Goal: Transaction & Acquisition: Obtain resource

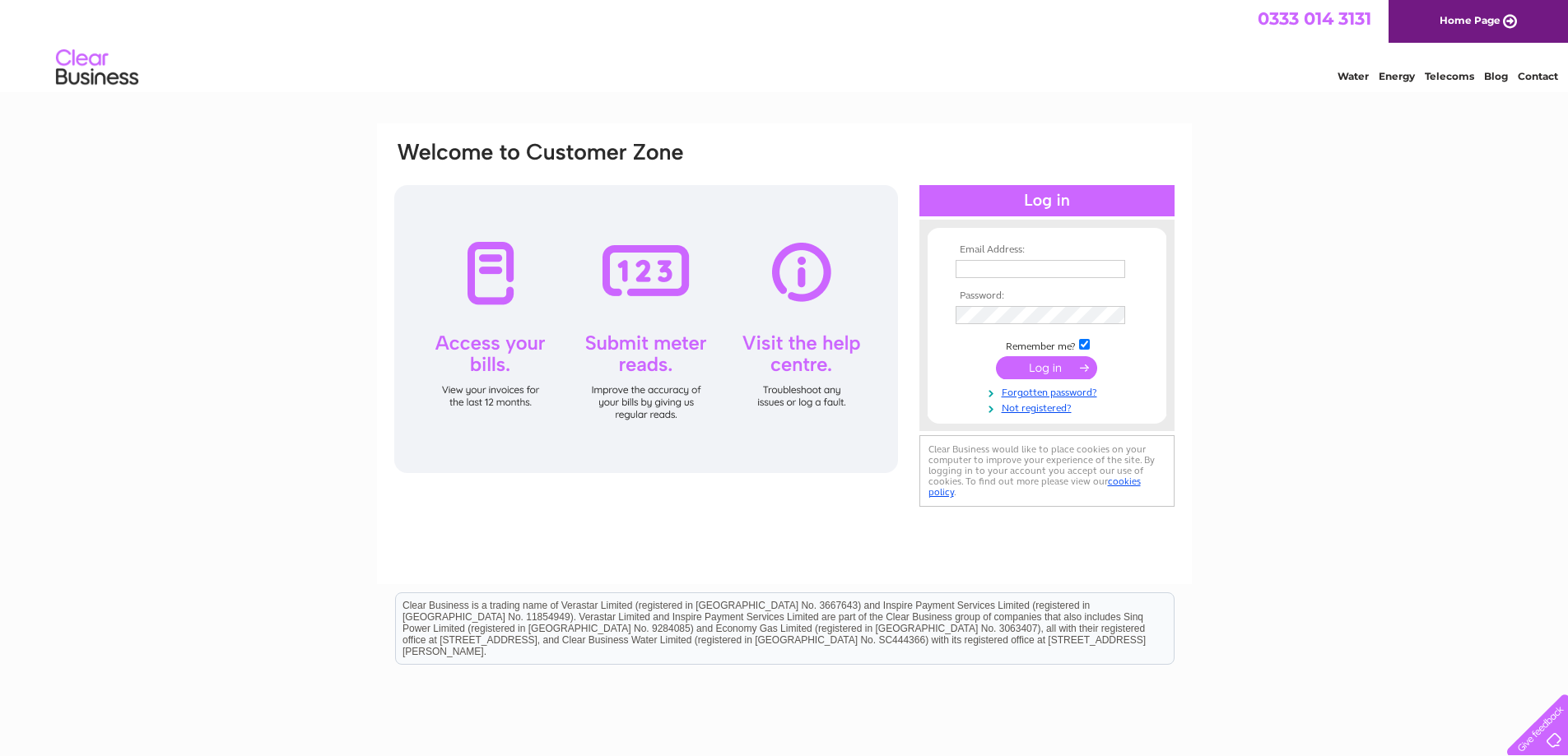
type input "amy.sutherland@employabilityorkney.co.uk"
click at [1068, 203] on div at bounding box center [1047, 200] width 255 height 32
drag, startPoint x: 1051, startPoint y: 366, endPoint x: 1191, endPoint y: 382, distance: 140.9
click at [1050, 366] on input "submit" at bounding box center [1047, 368] width 101 height 23
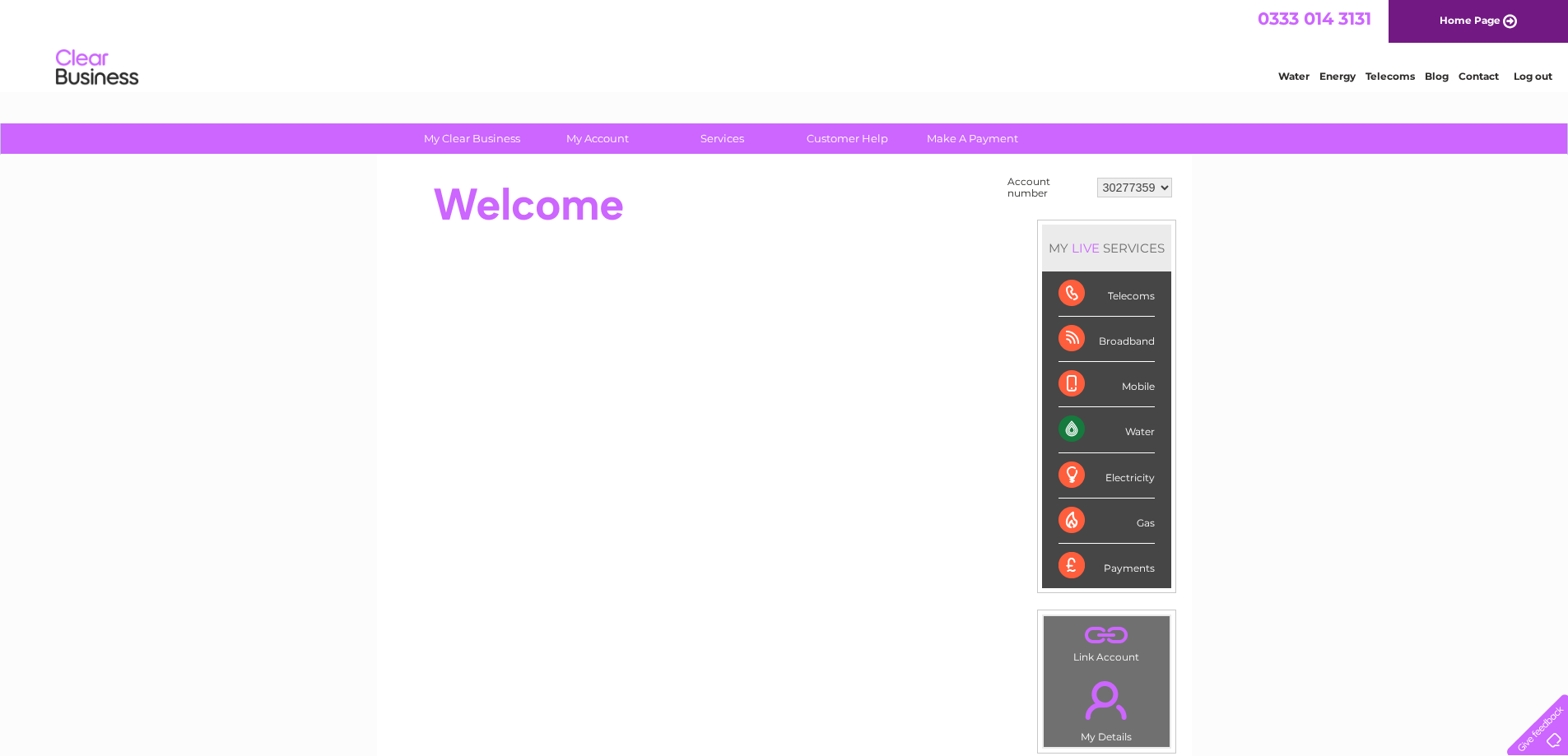
drag, startPoint x: 1074, startPoint y: 428, endPoint x: 1119, endPoint y: 437, distance: 45.9
click at [1073, 428] on div "Water" at bounding box center [1107, 430] width 96 height 45
click at [1139, 433] on div "Water" at bounding box center [1107, 430] width 96 height 45
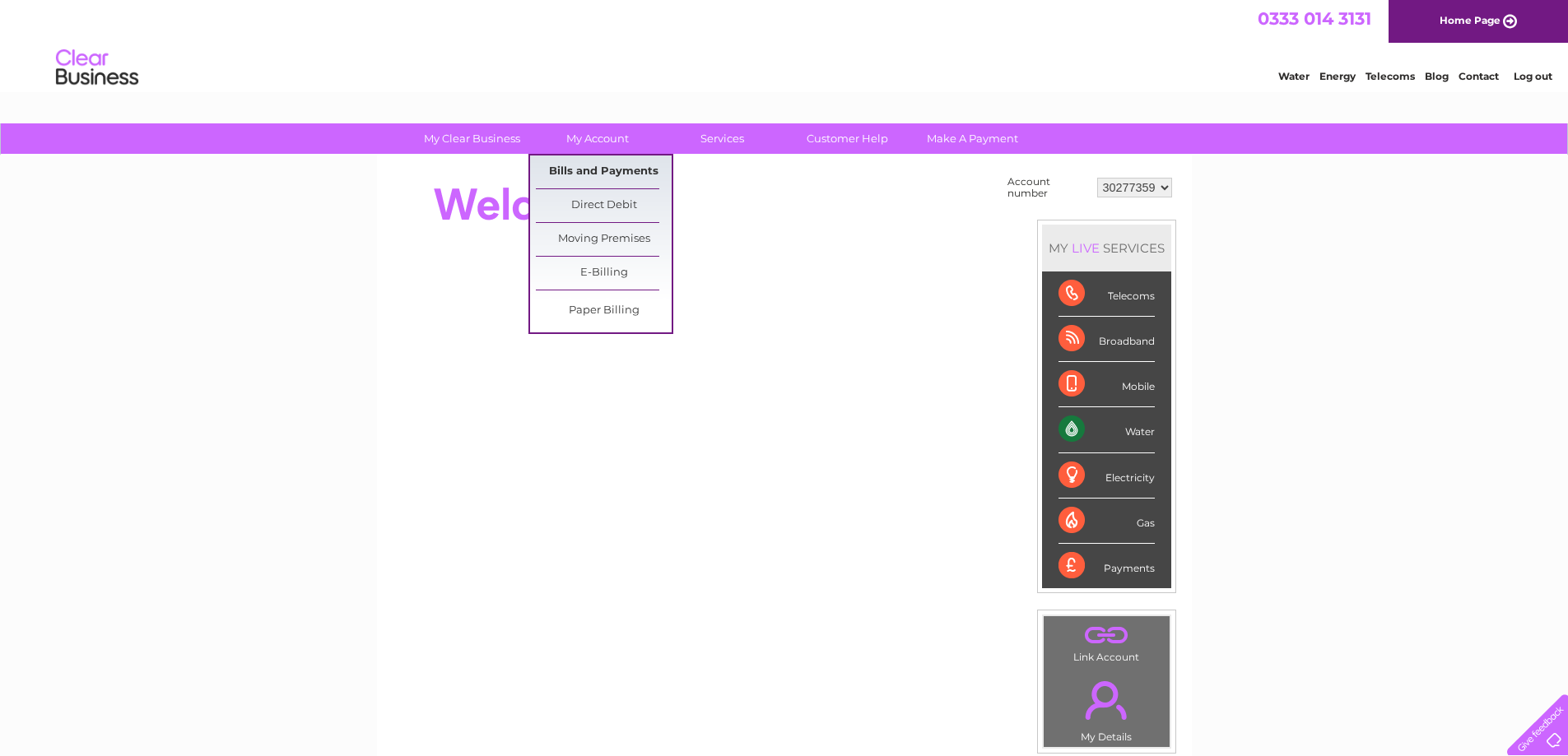
click at [592, 172] on link "Bills and Payments" at bounding box center [604, 172] width 136 height 33
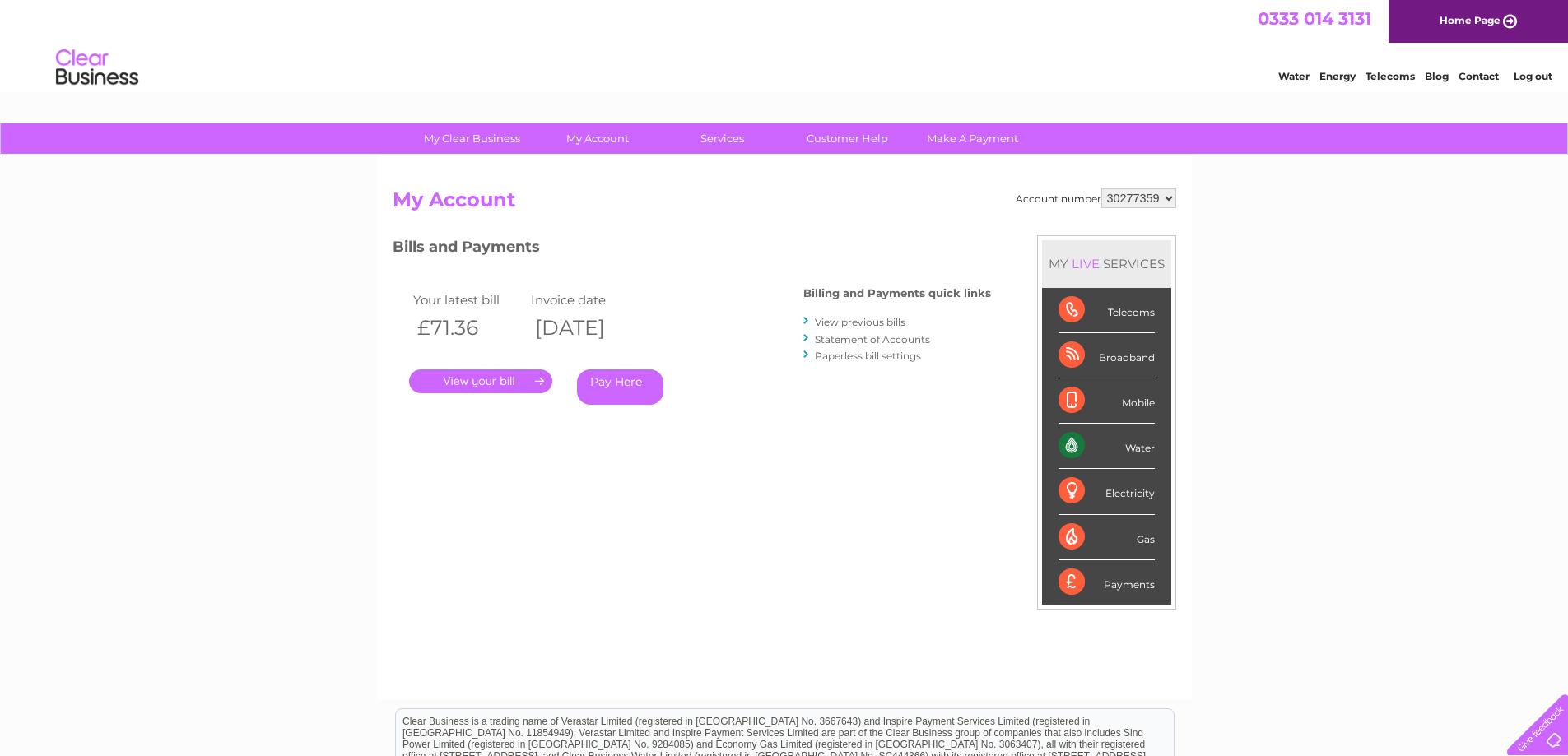
click at [538, 378] on link "." at bounding box center [481, 381] width 143 height 24
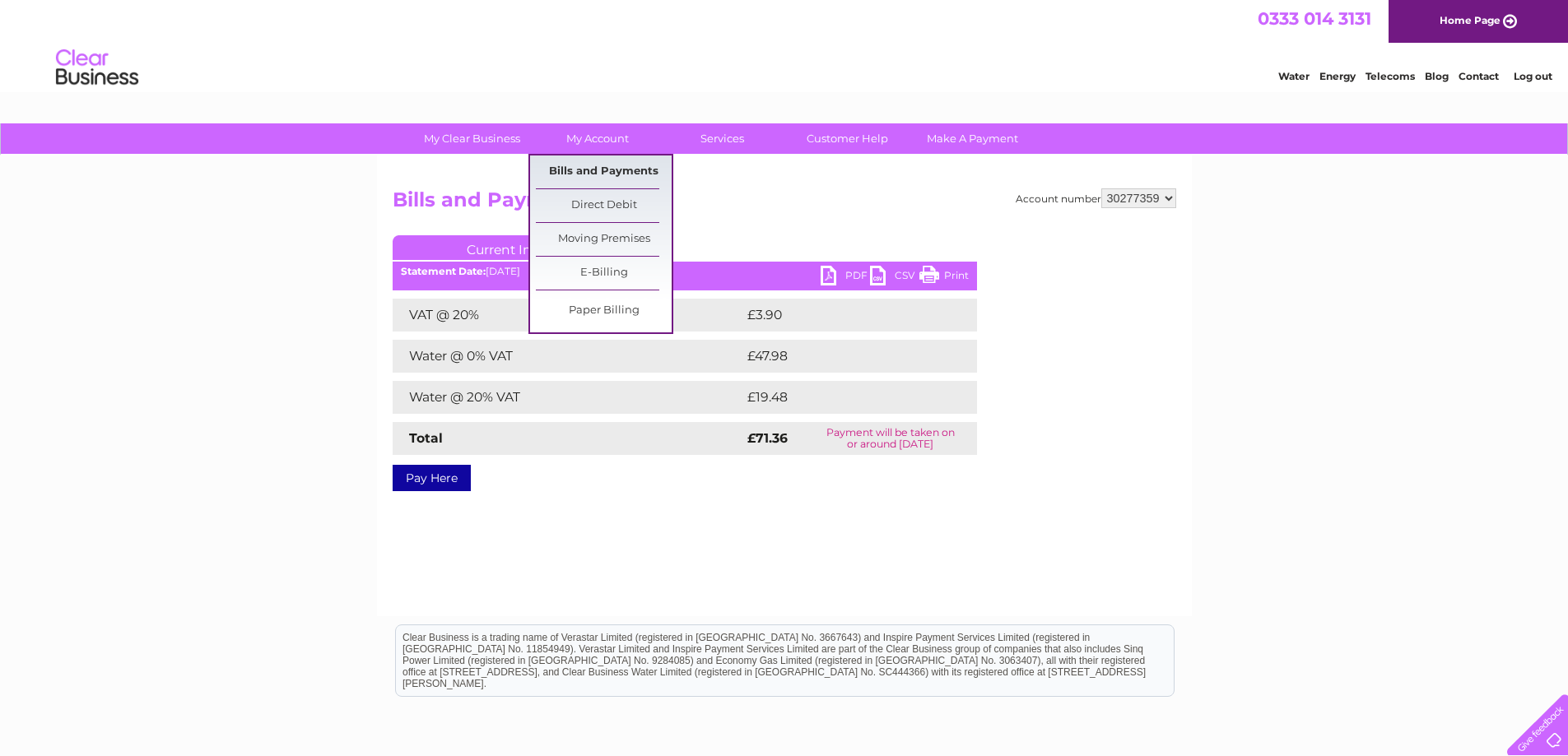
click at [584, 168] on link "Bills and Payments" at bounding box center [604, 172] width 136 height 33
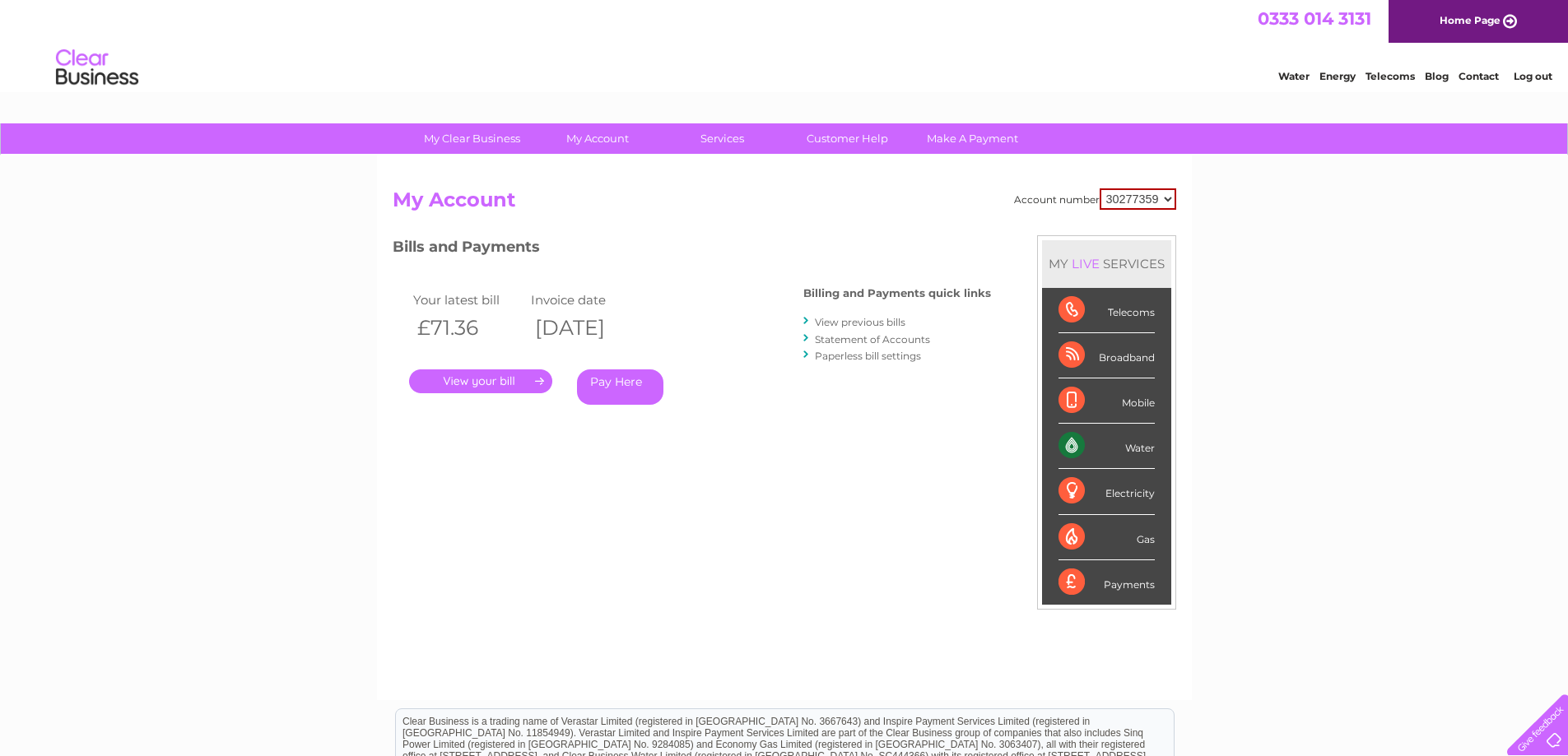
click at [852, 320] on link "View previous bills" at bounding box center [861, 322] width 91 height 13
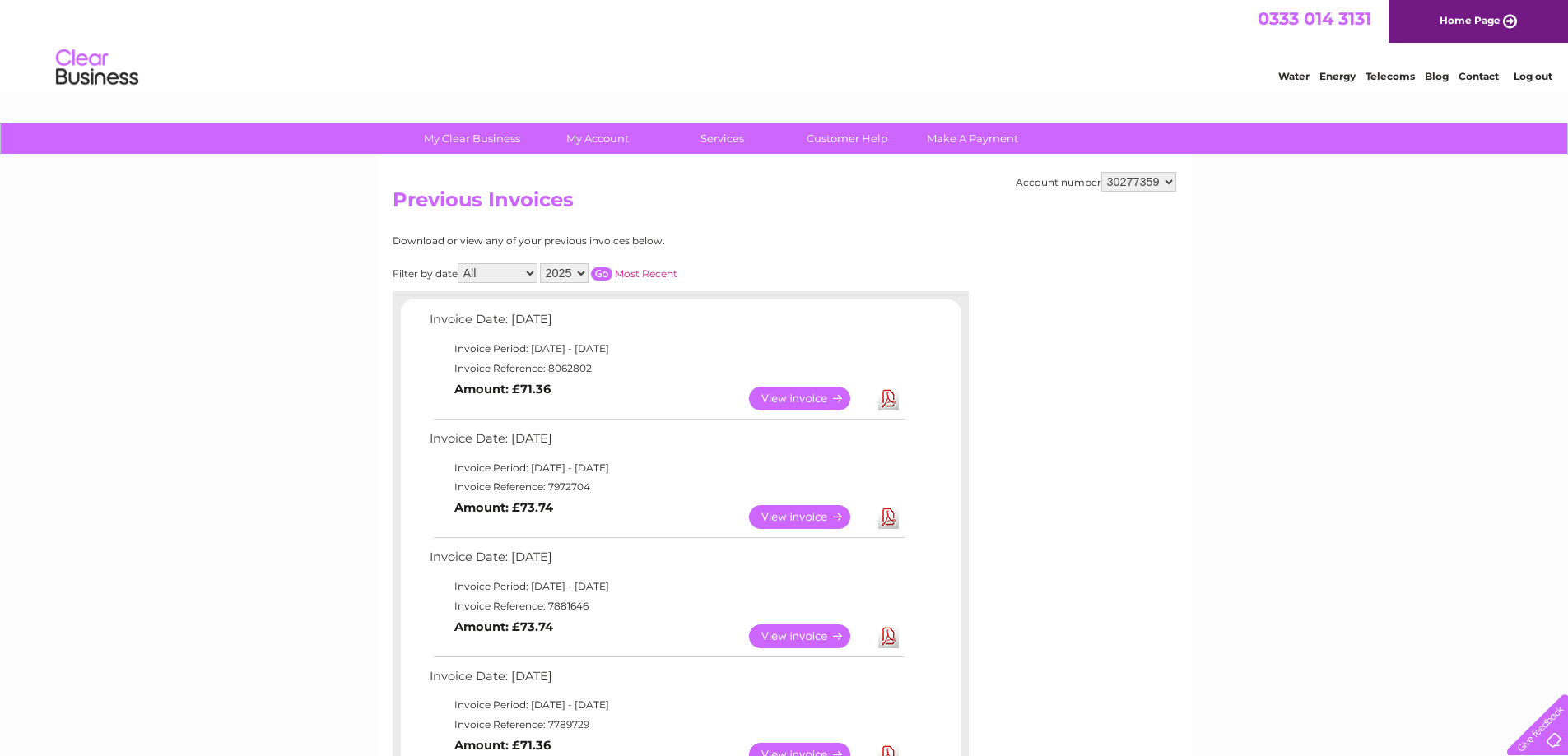
click at [829, 397] on link "View" at bounding box center [810, 398] width 121 height 24
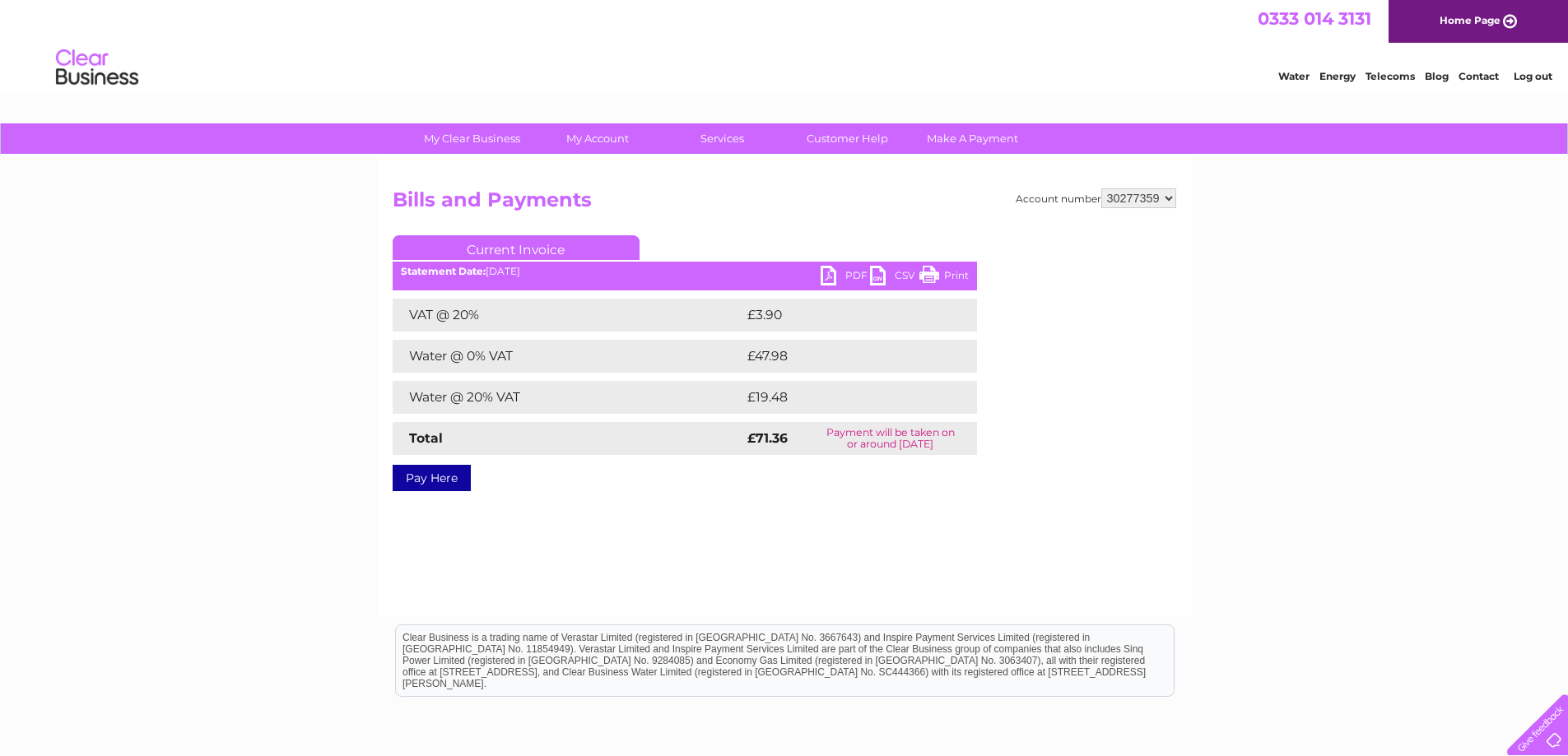
click at [848, 275] on link "PDF" at bounding box center [845, 278] width 50 height 24
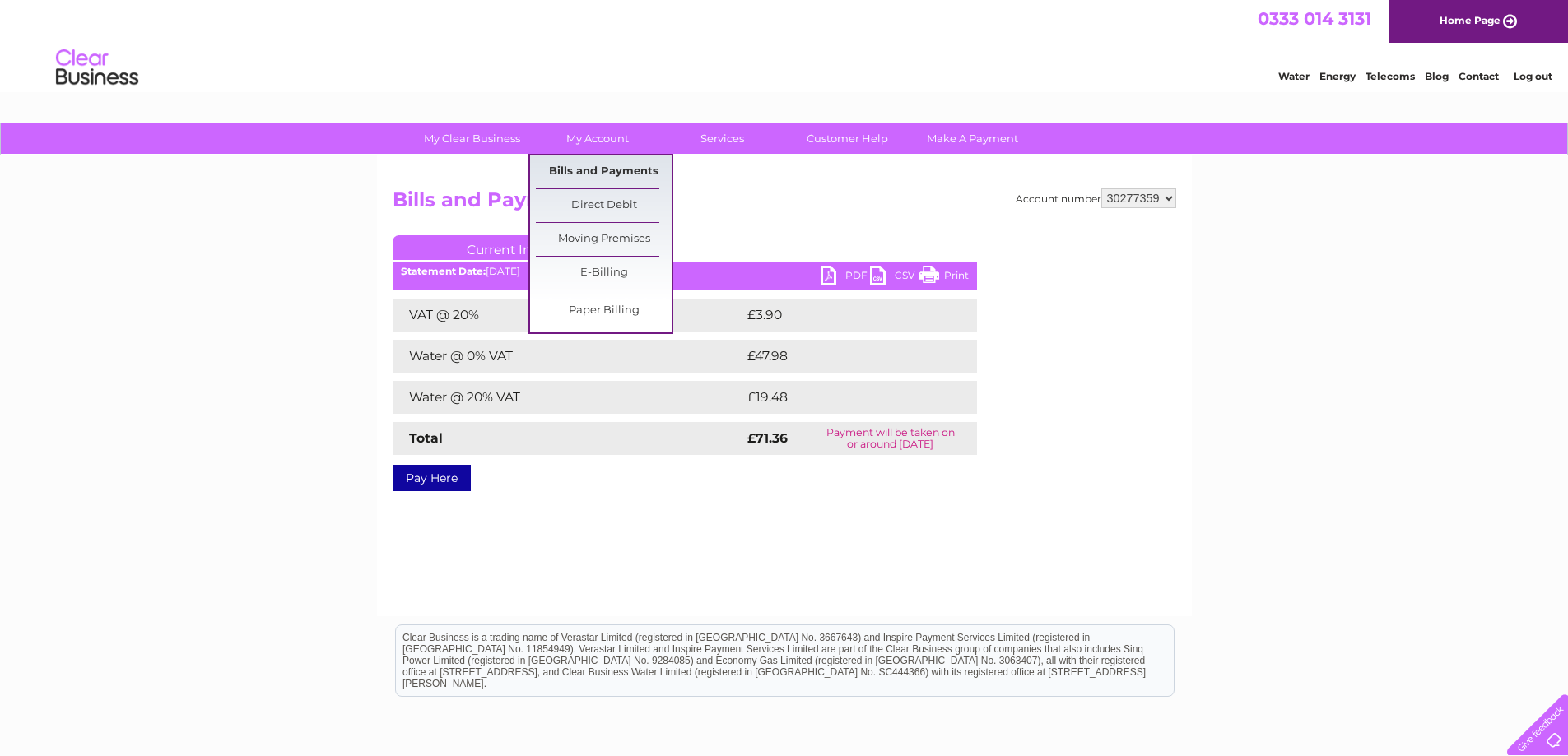
click at [596, 167] on link "Bills and Payments" at bounding box center [604, 172] width 136 height 33
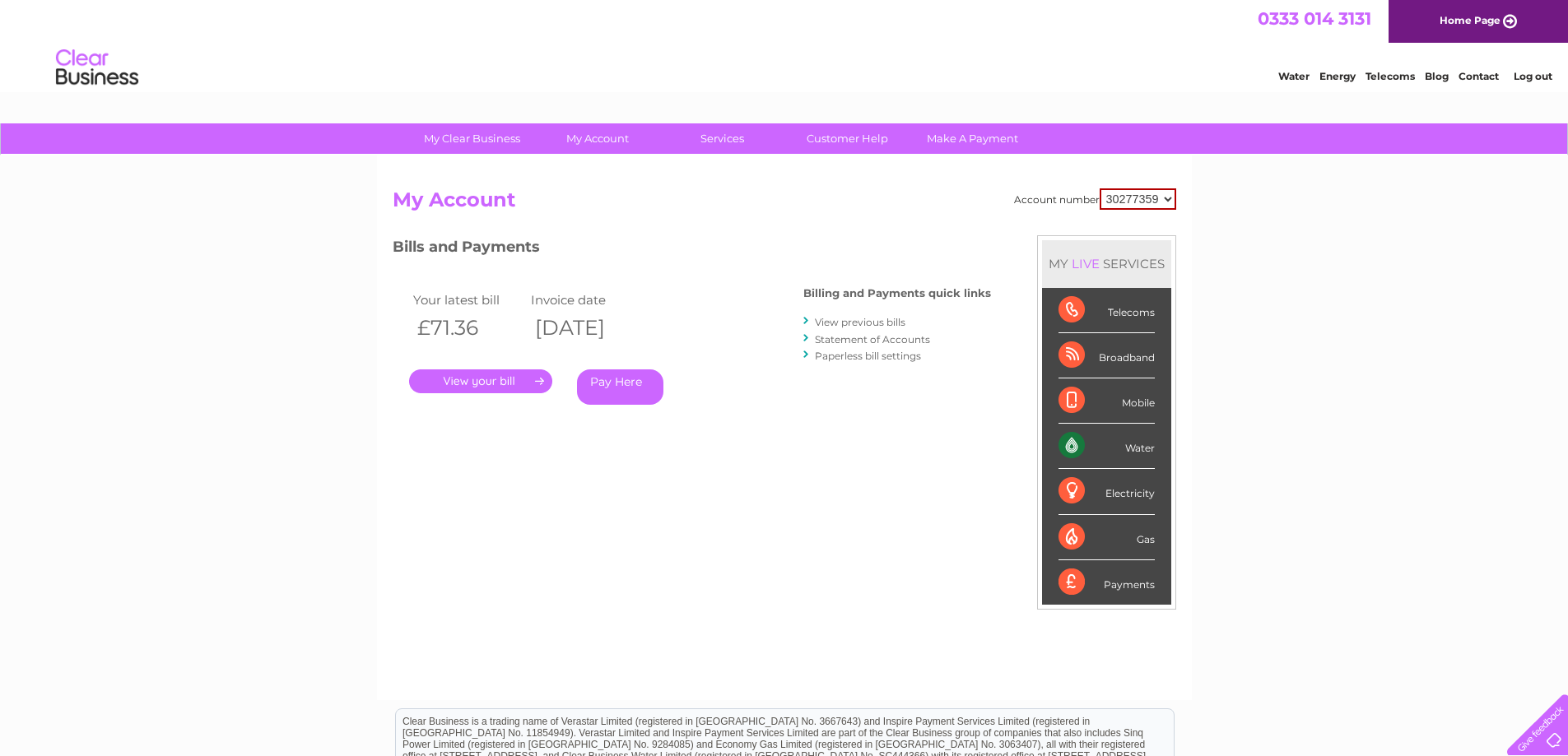
click at [860, 321] on link "View previous bills" at bounding box center [861, 322] width 91 height 13
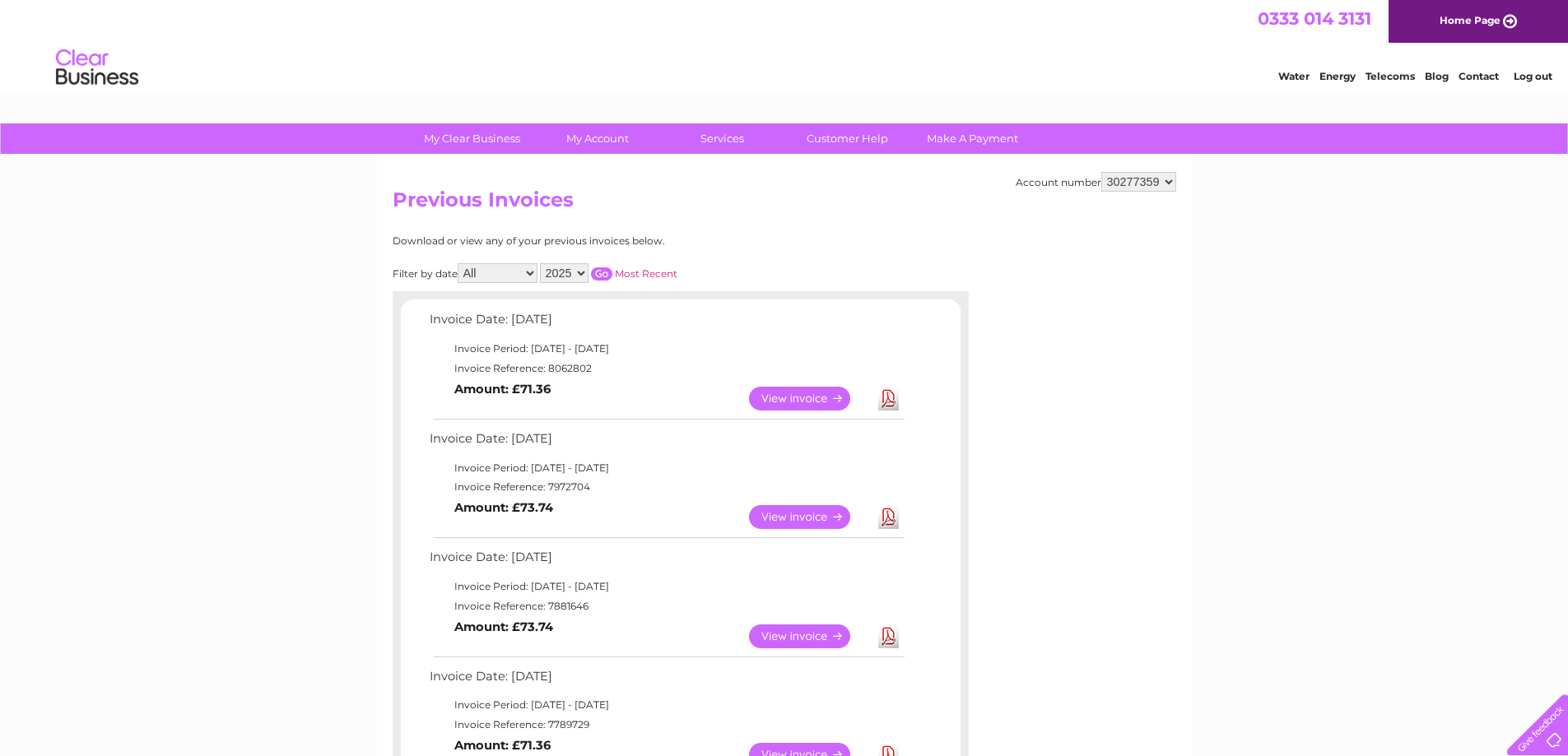
click at [891, 516] on link "Download" at bounding box center [889, 517] width 21 height 24
click at [799, 519] on link "View" at bounding box center [810, 517] width 121 height 24
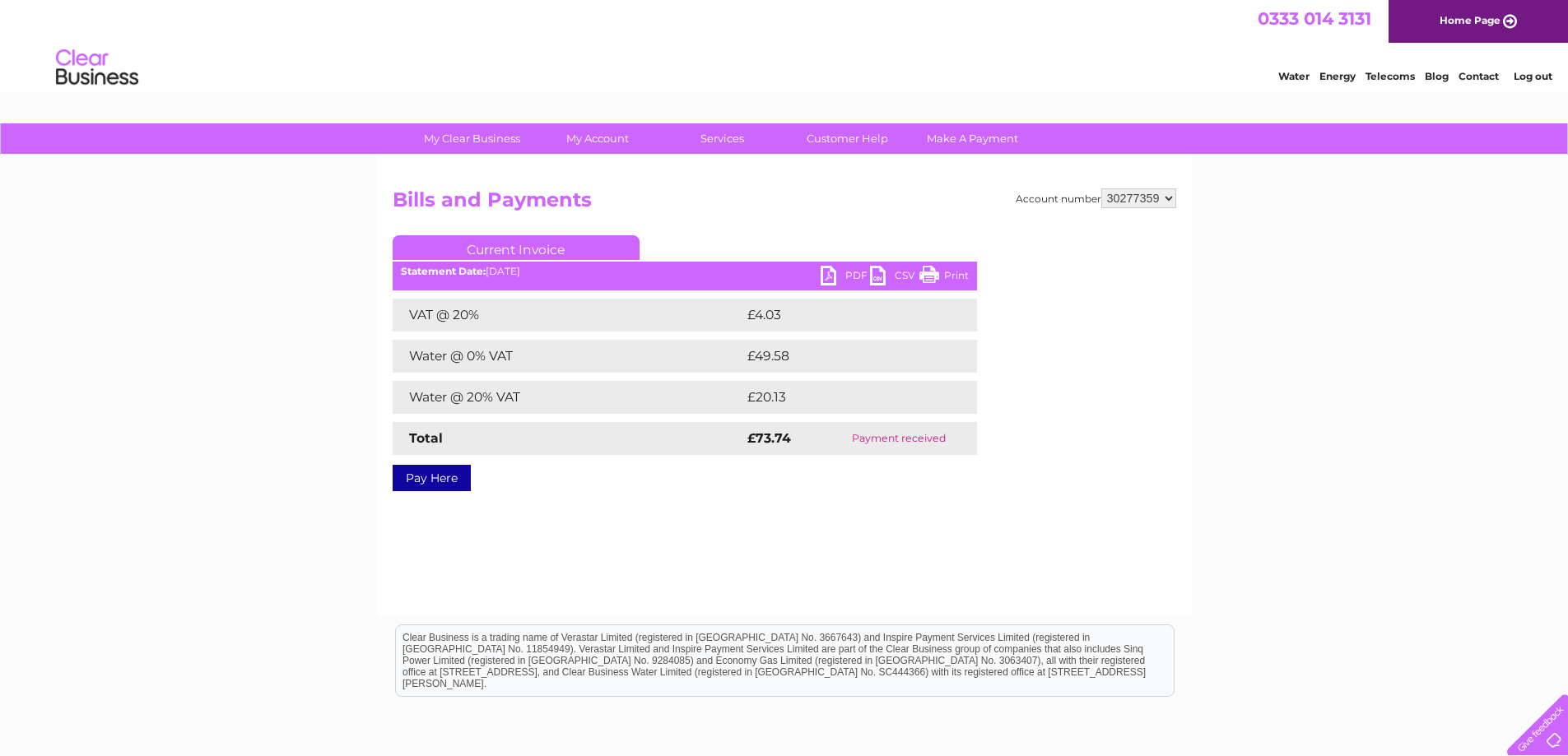
click at [832, 275] on link "PDF" at bounding box center [845, 278] width 50 height 24
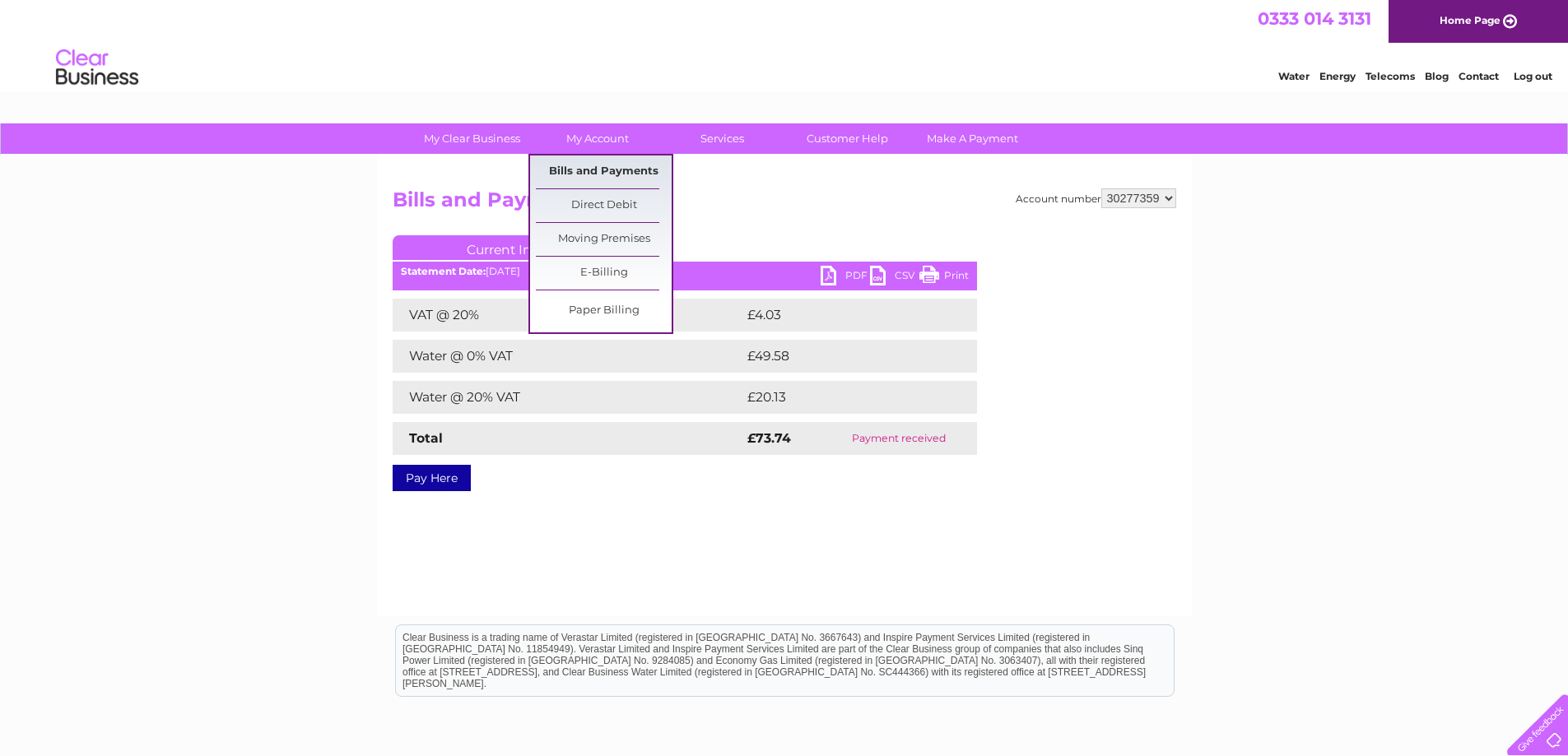
click at [582, 172] on link "Bills and Payments" at bounding box center [604, 172] width 136 height 33
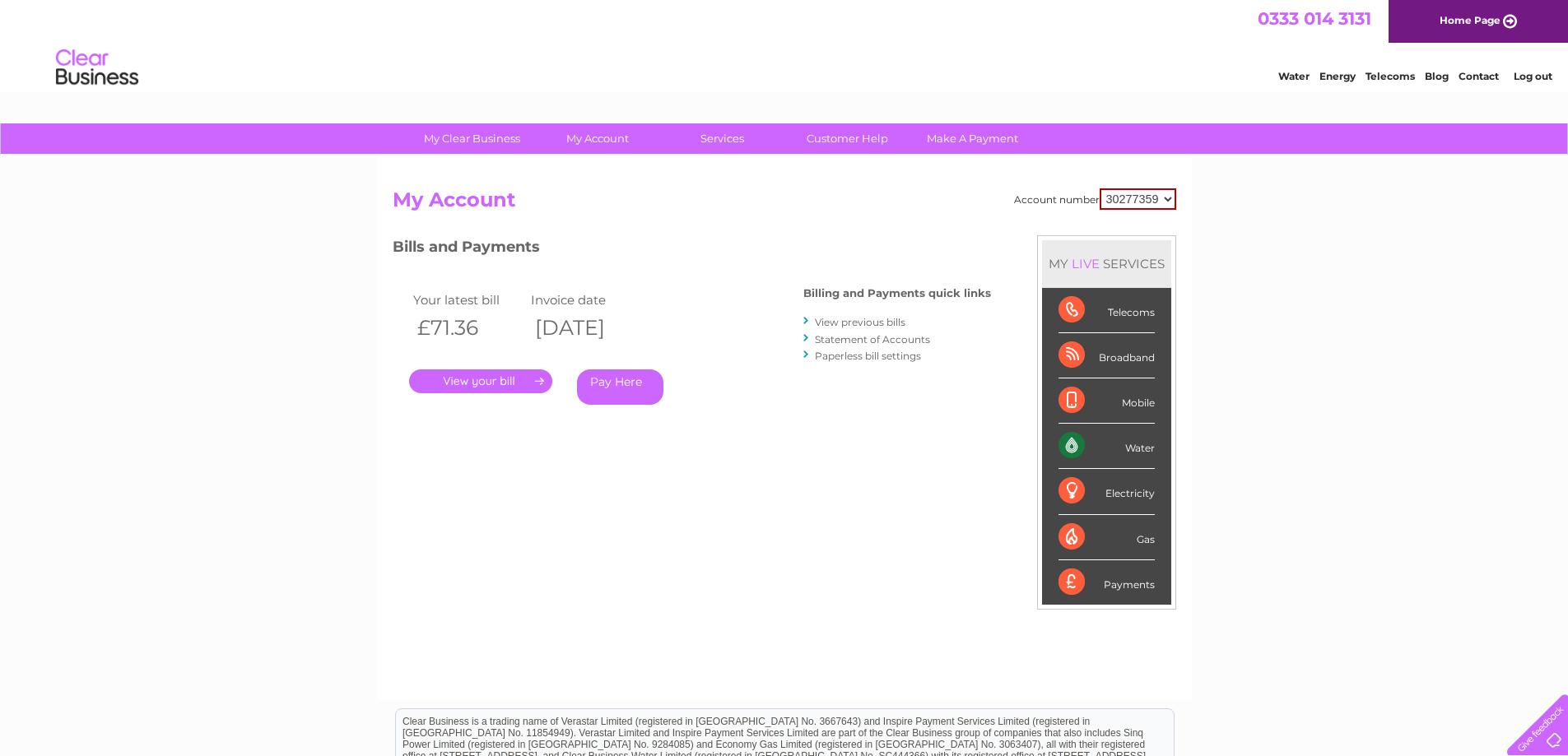
click at [857, 321] on link "View previous bills" at bounding box center [861, 322] width 91 height 13
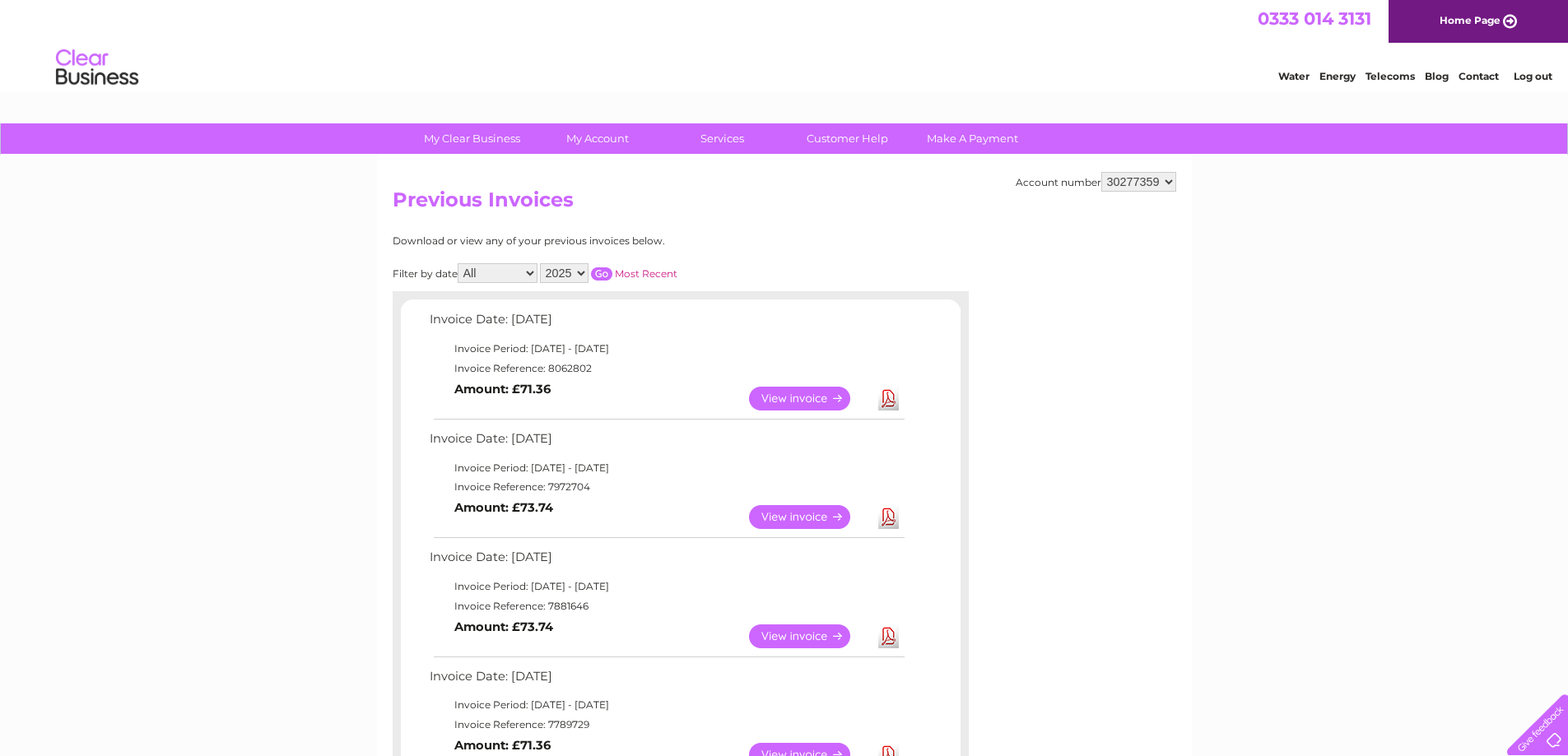
scroll to position [165, 0]
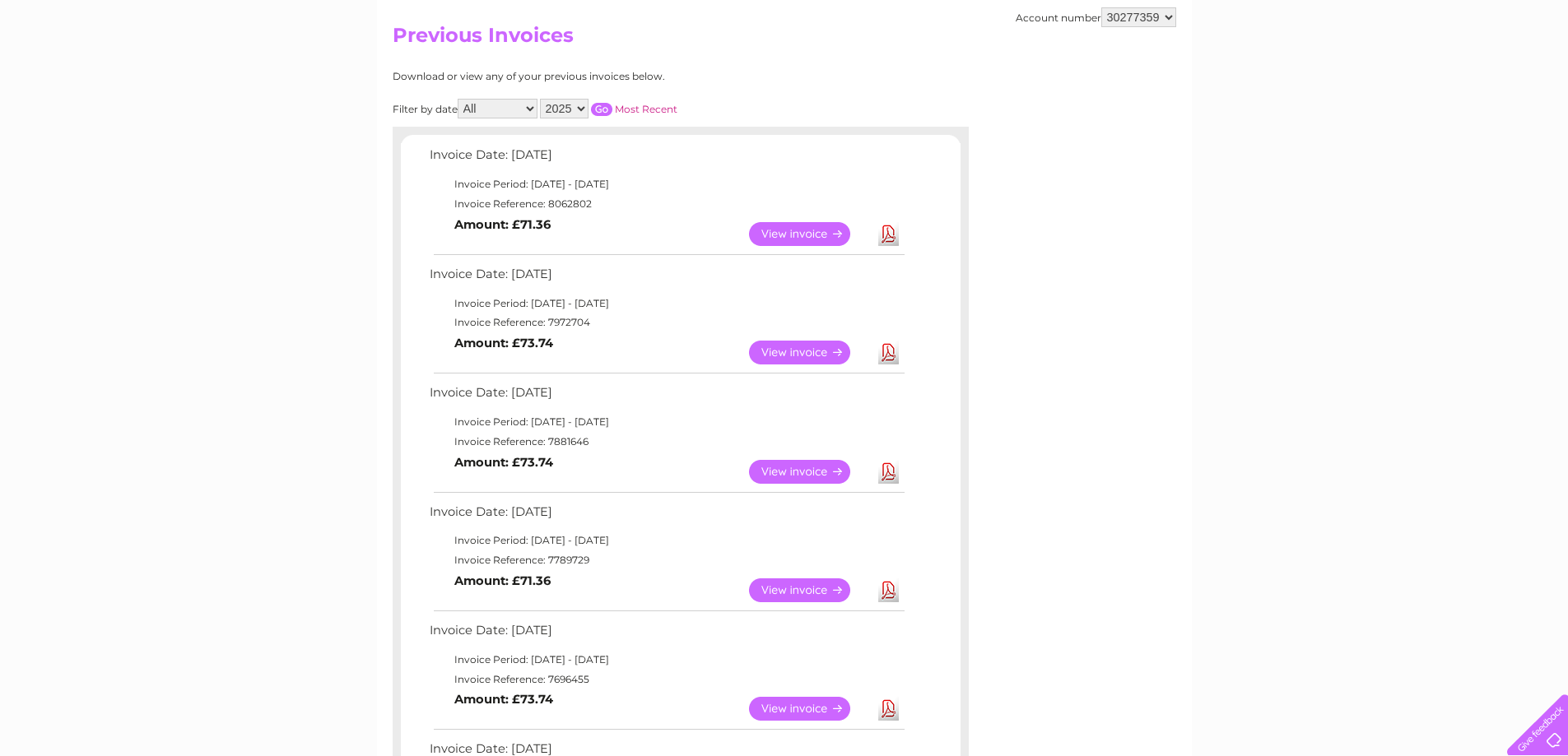
click at [890, 474] on link "Download" at bounding box center [889, 472] width 21 height 24
click at [888, 590] on link "Download" at bounding box center [889, 590] width 21 height 24
click at [890, 710] on link "Download" at bounding box center [889, 709] width 21 height 24
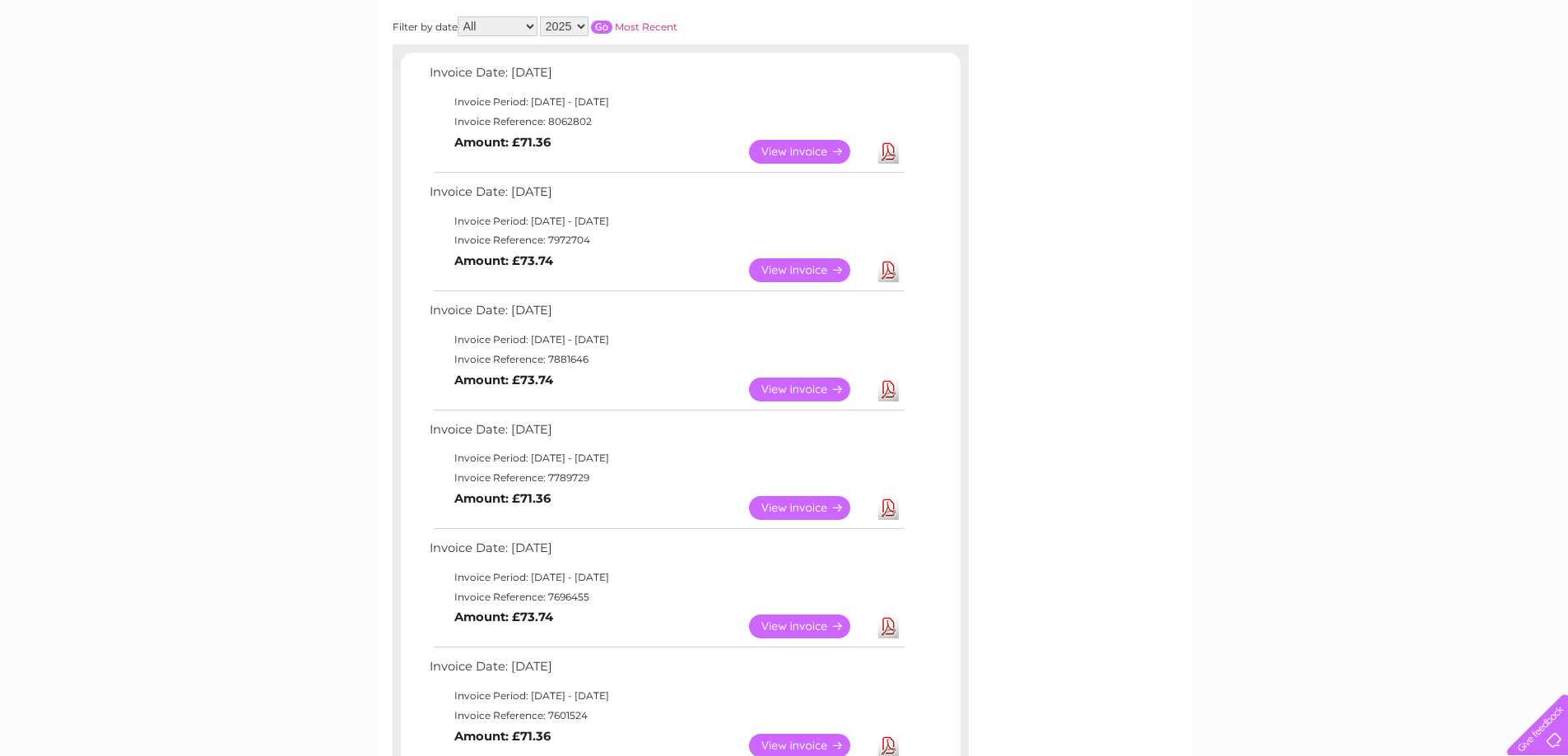
scroll to position [330, 0]
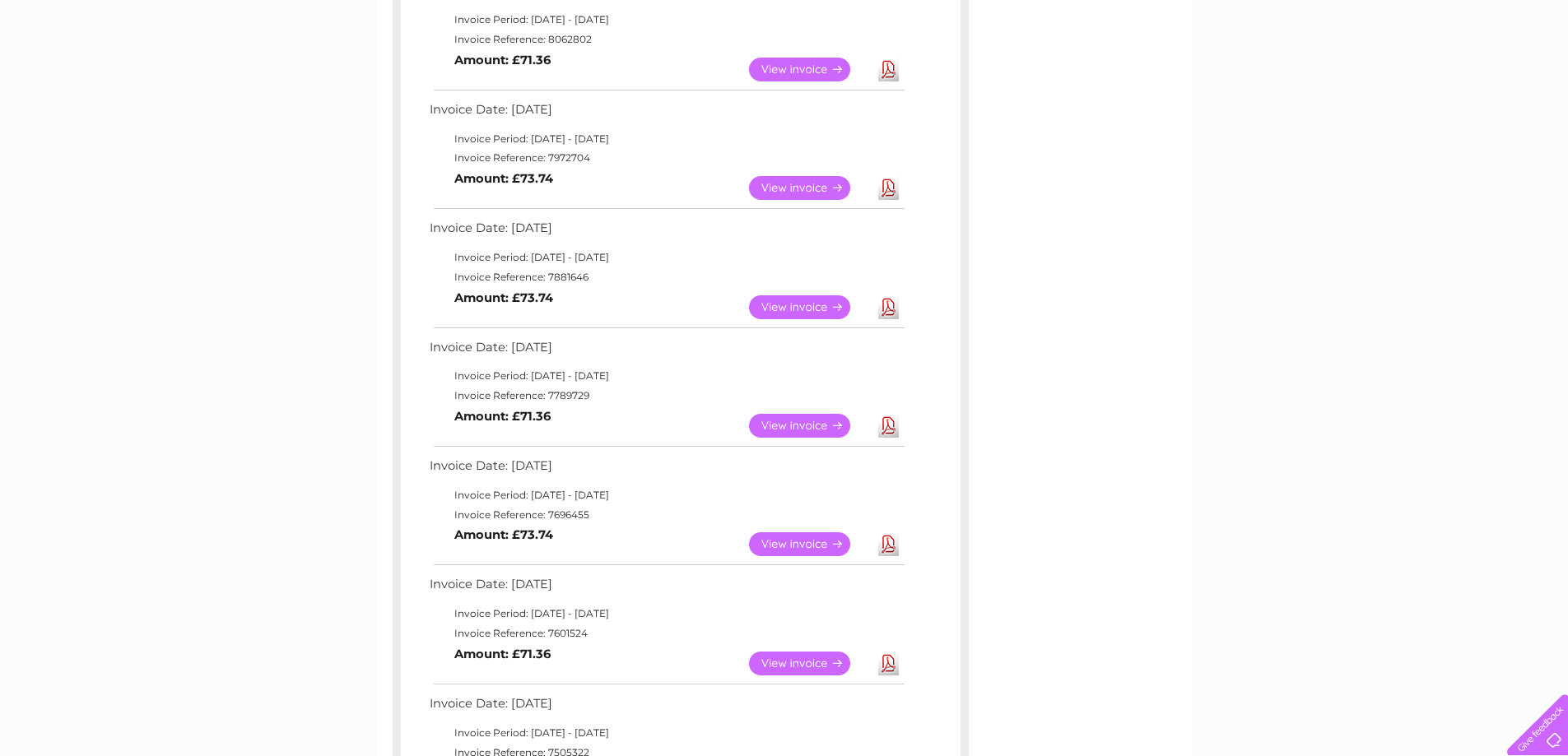
click at [889, 664] on link "Download" at bounding box center [889, 664] width 21 height 24
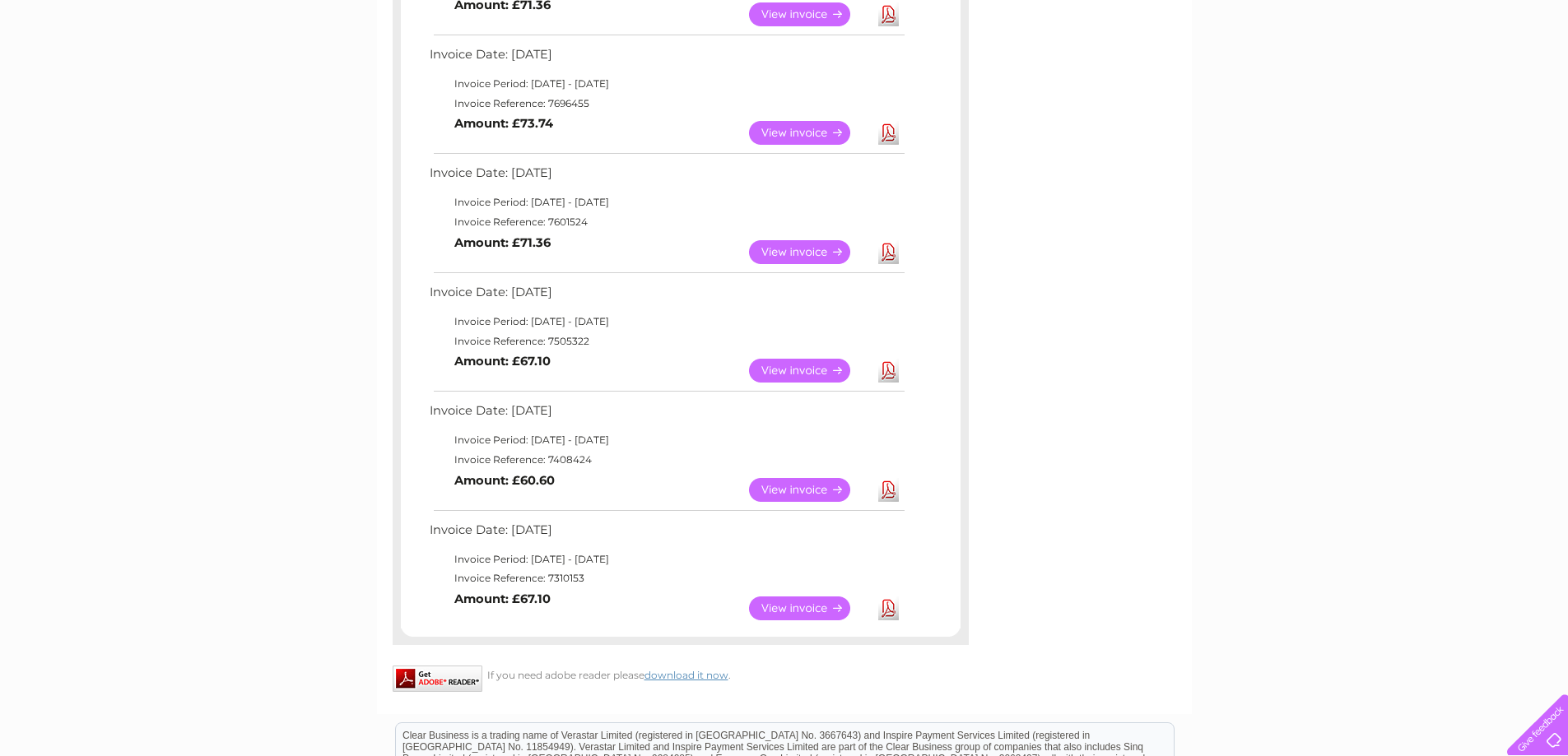
click at [890, 610] on link "Download" at bounding box center [889, 608] width 21 height 24
click at [890, 372] on link "Download" at bounding box center [889, 370] width 21 height 24
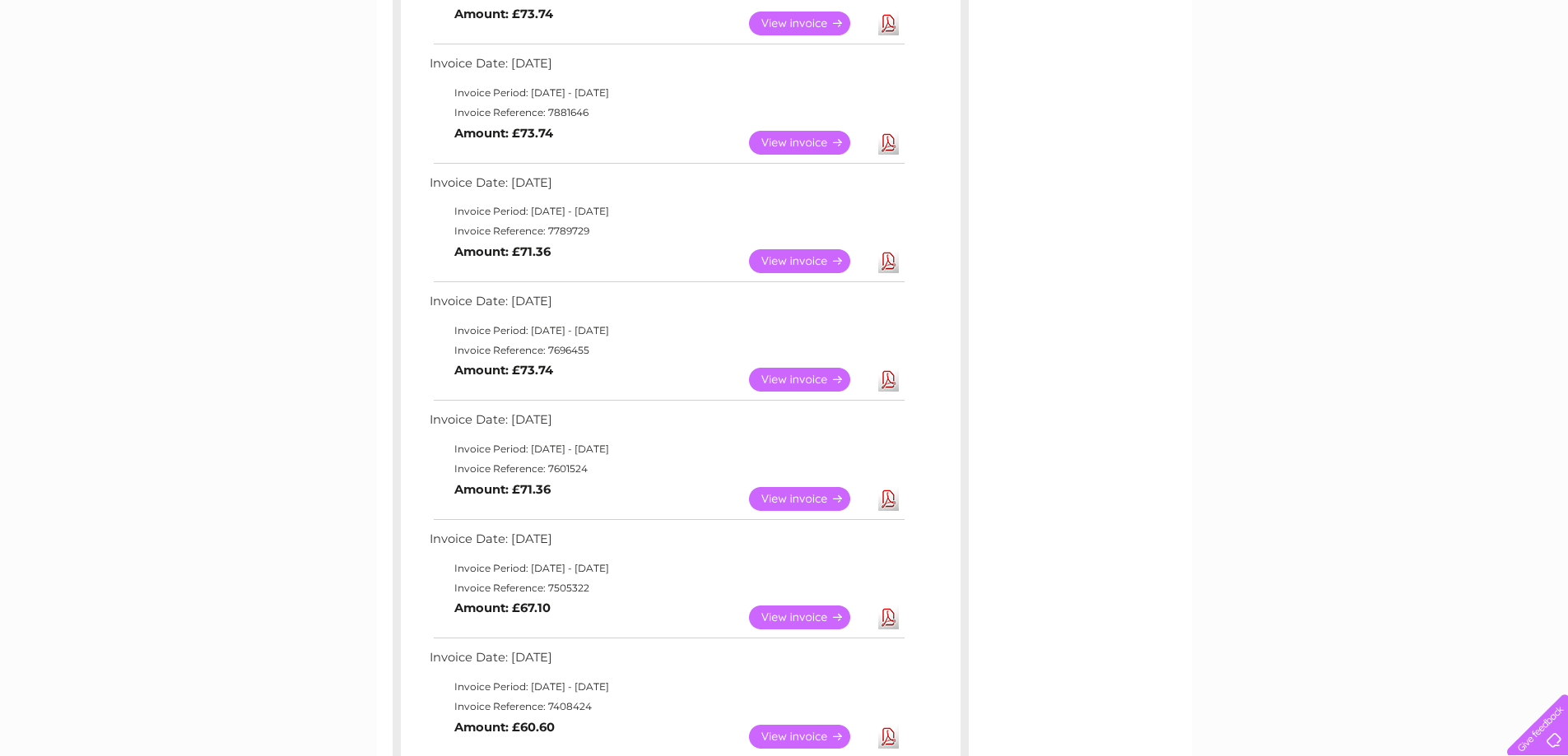
scroll to position [0, 0]
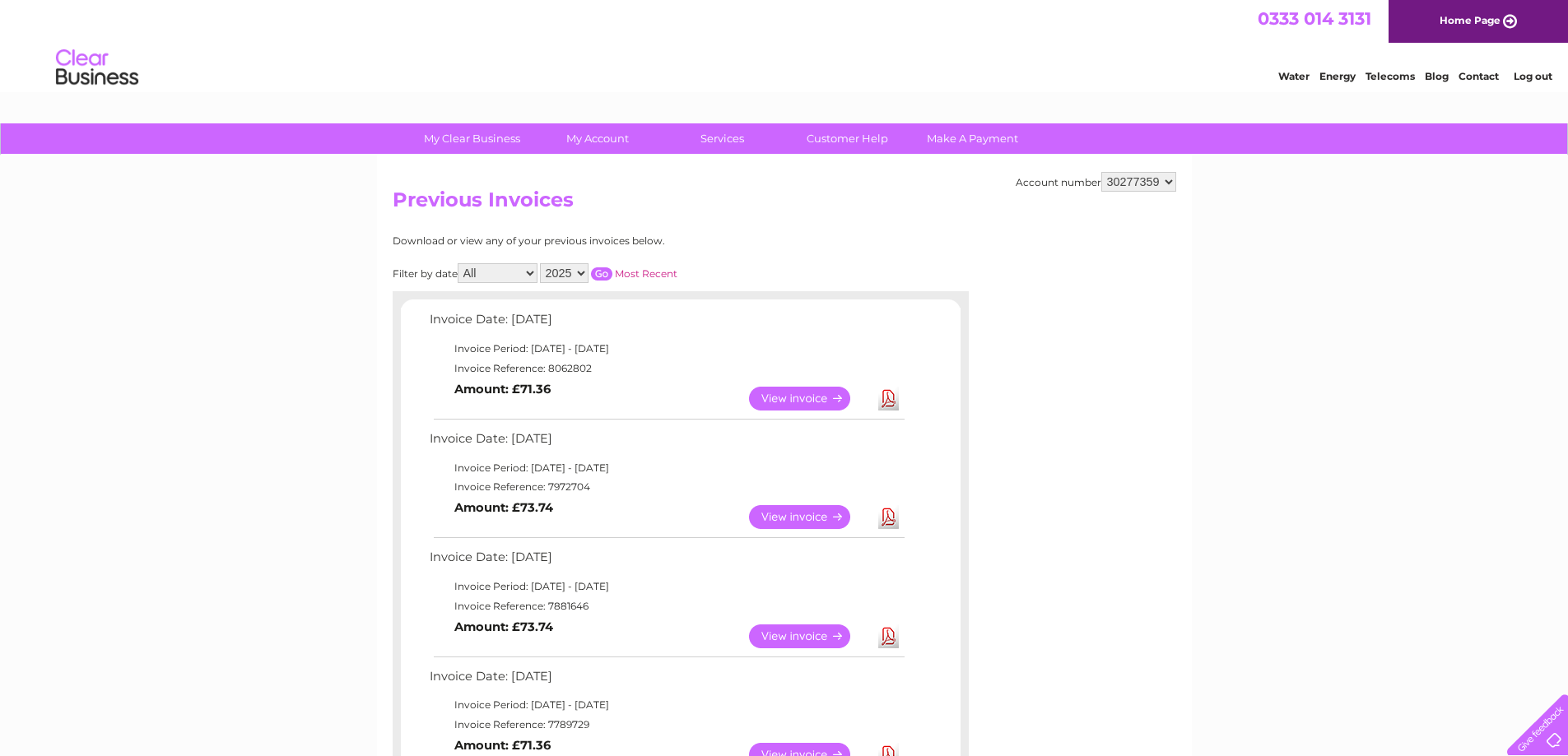
click at [580, 273] on select "2025 2024 2023" at bounding box center [564, 273] width 49 height 20
select select "2024"
click at [542, 263] on select "2025 2024 2023" at bounding box center [564, 273] width 49 height 20
click at [605, 273] on input "button" at bounding box center [602, 273] width 22 height 14
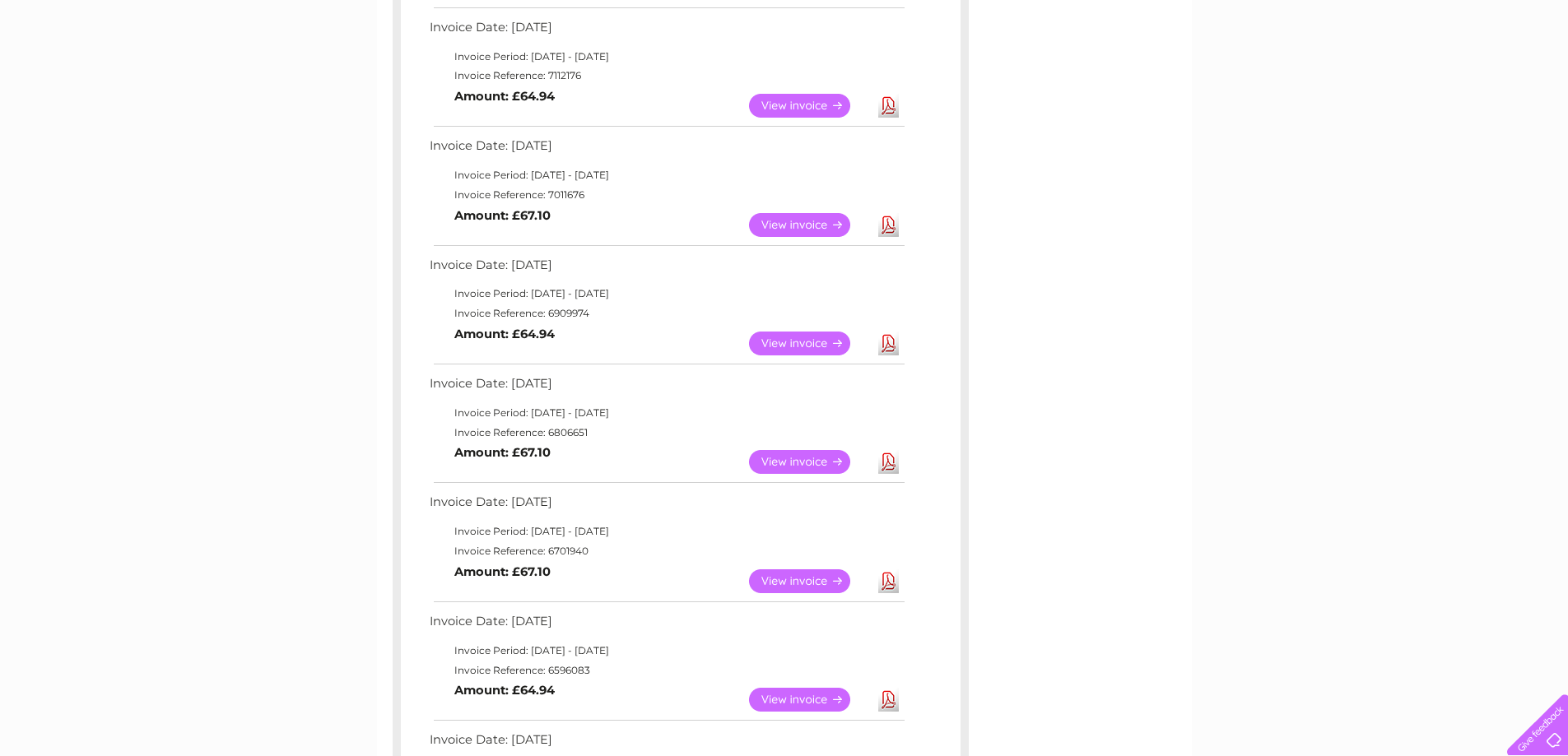
scroll to position [330, 0]
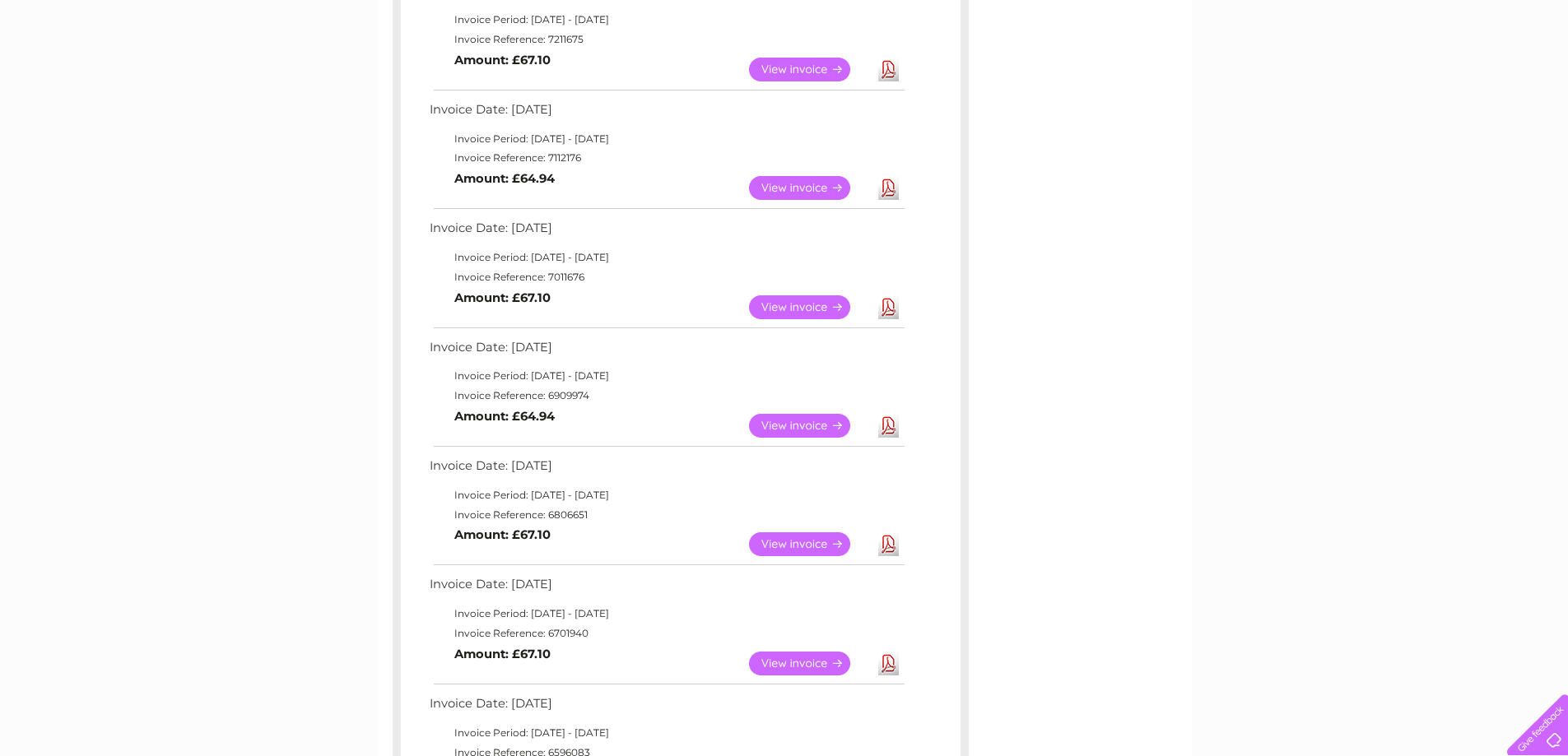
click at [890, 188] on link "Download" at bounding box center [889, 187] width 21 height 24
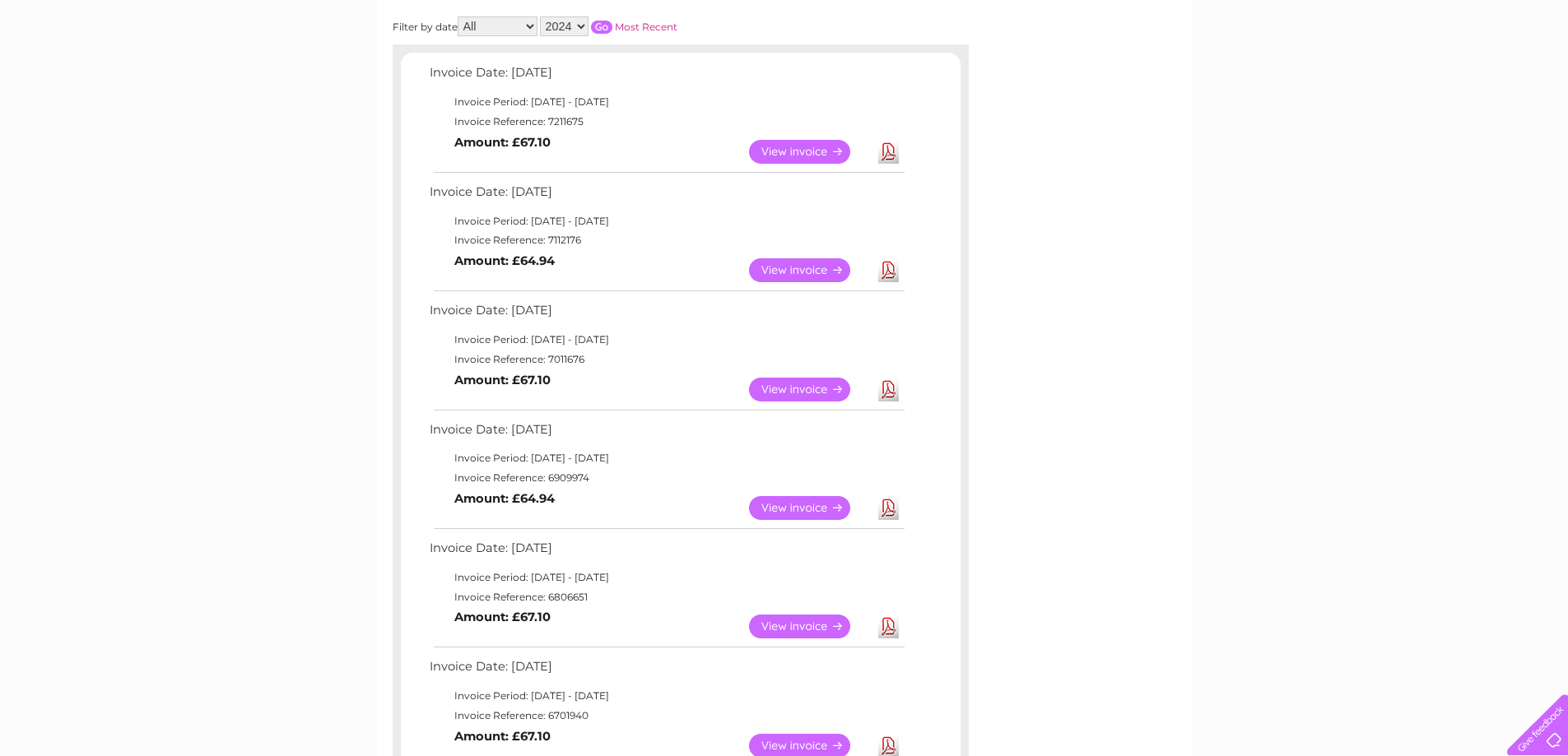
scroll to position [0, 0]
